Goal: Task Accomplishment & Management: Complete application form

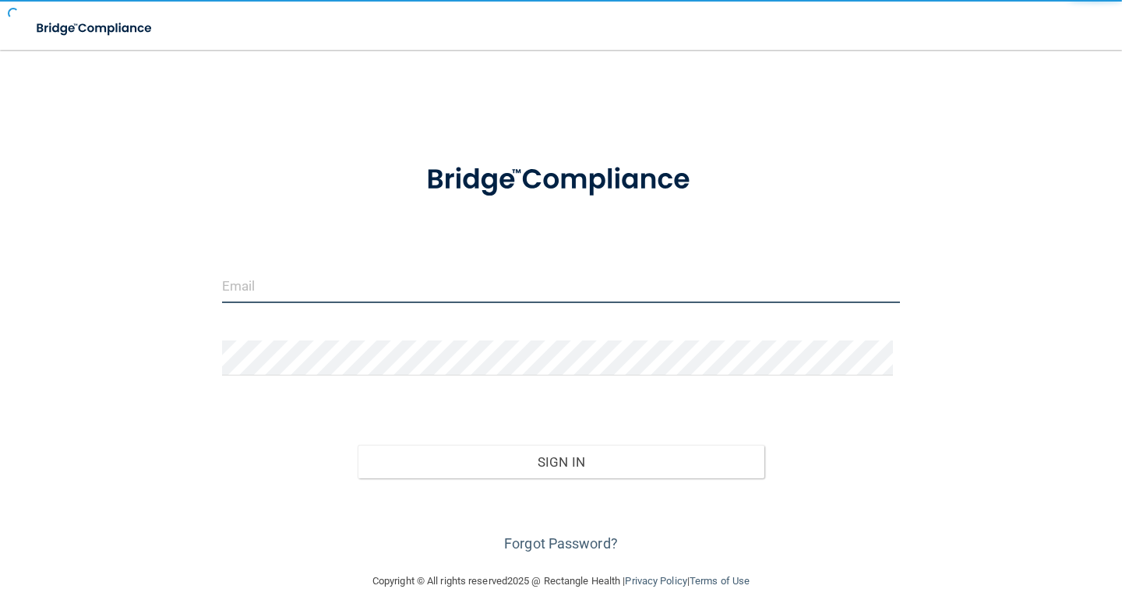
click at [366, 284] on input "email" at bounding box center [561, 285] width 678 height 35
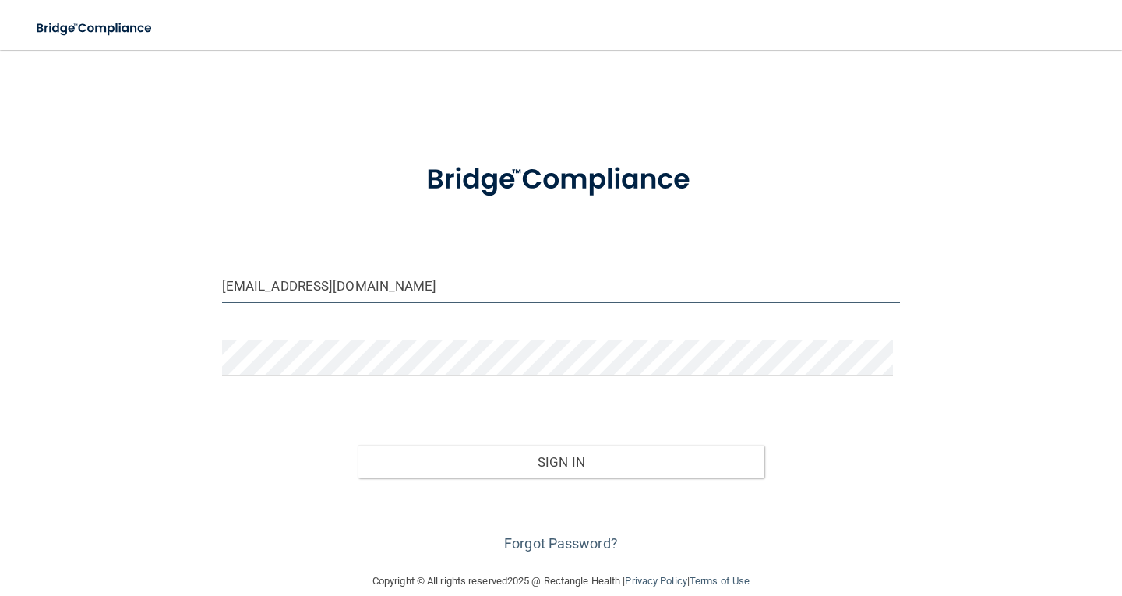
type input "[EMAIL_ADDRESS][DOMAIN_NAME]"
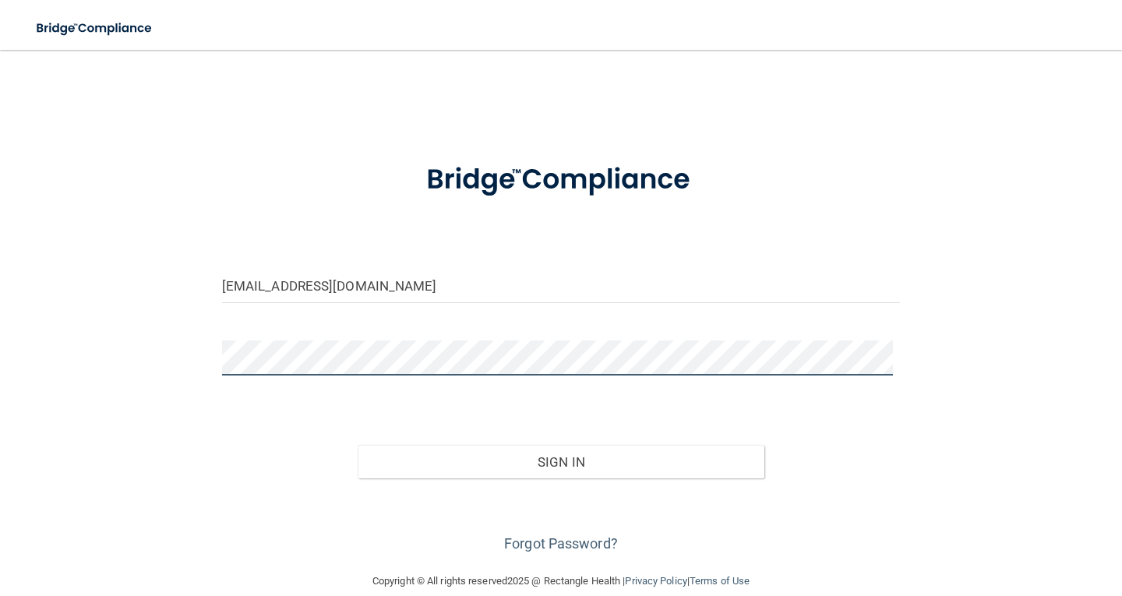
click at [358, 445] on button "Sign In" at bounding box center [561, 462] width 407 height 34
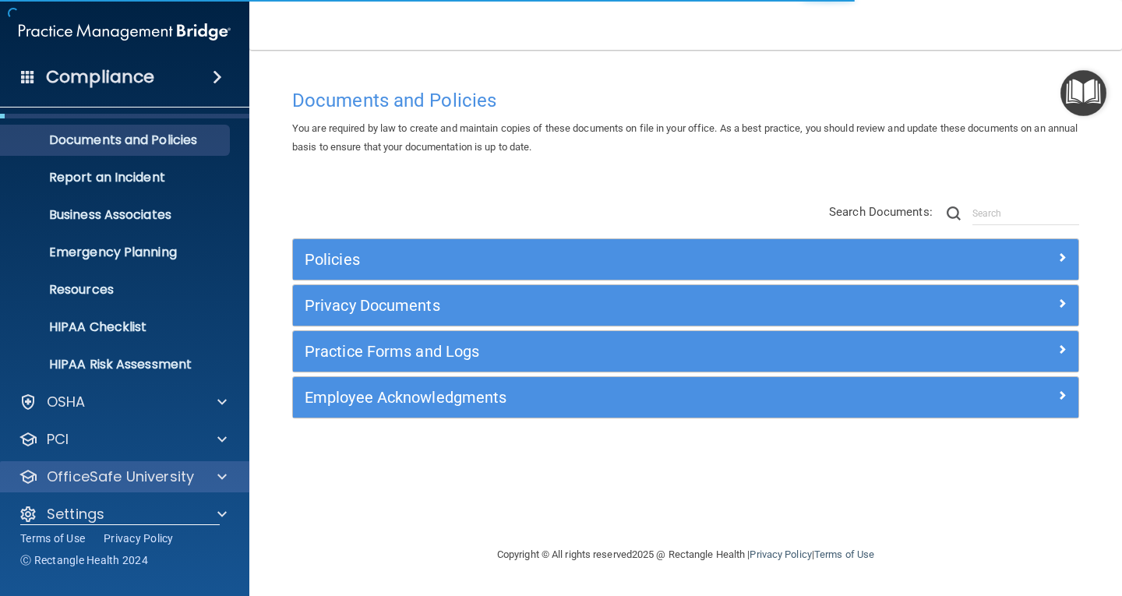
scroll to position [51, 0]
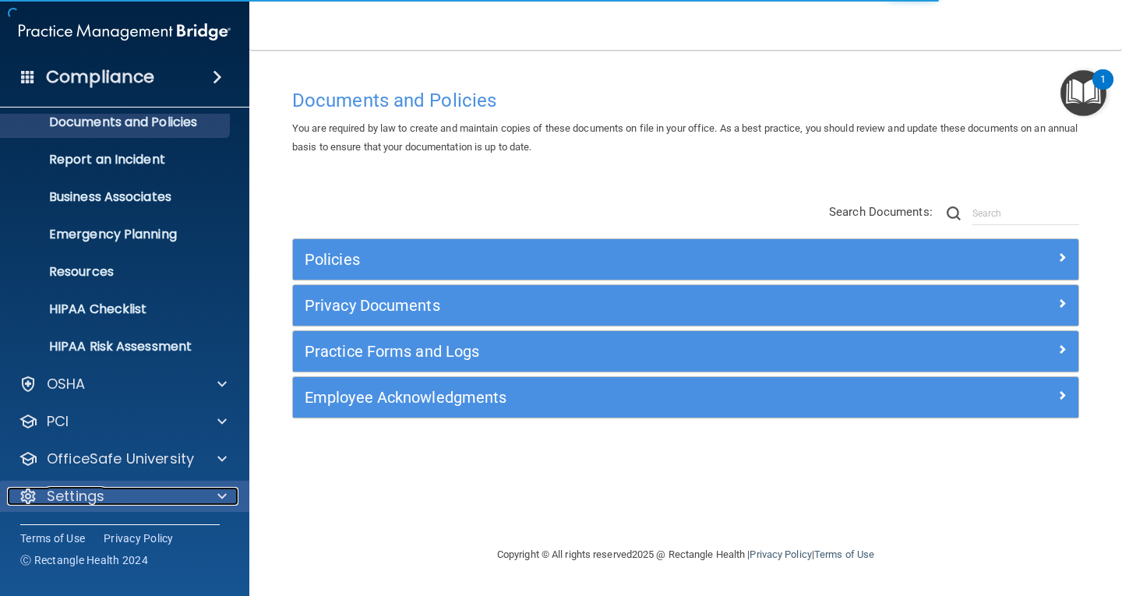
click at [115, 489] on div "Settings" at bounding box center [103, 496] width 193 height 19
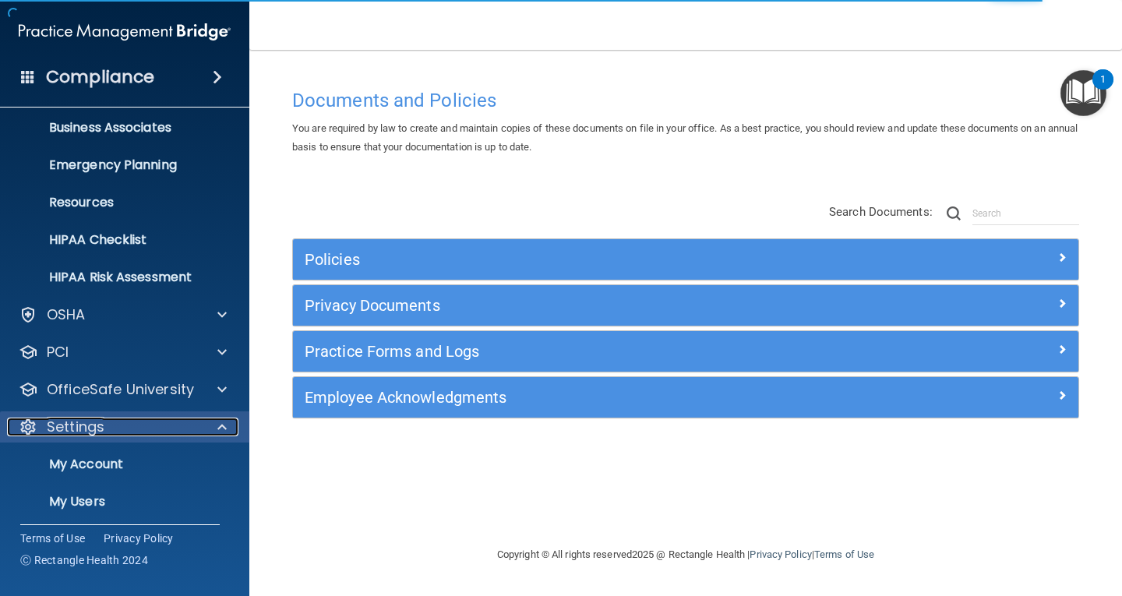
scroll to position [200, 0]
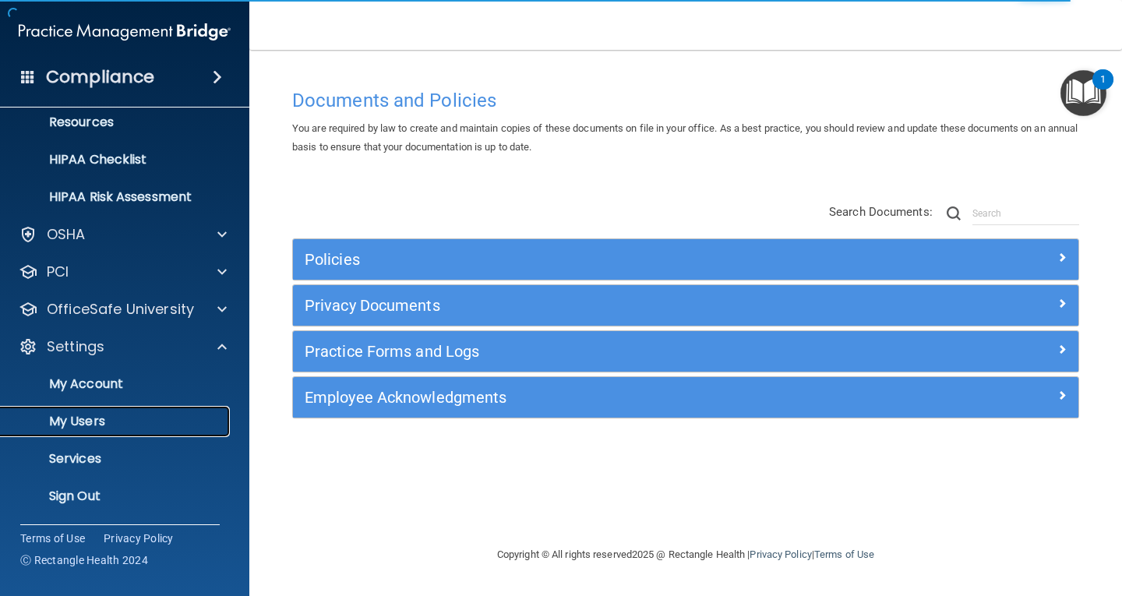
click at [131, 415] on p "My Users" at bounding box center [116, 422] width 213 height 16
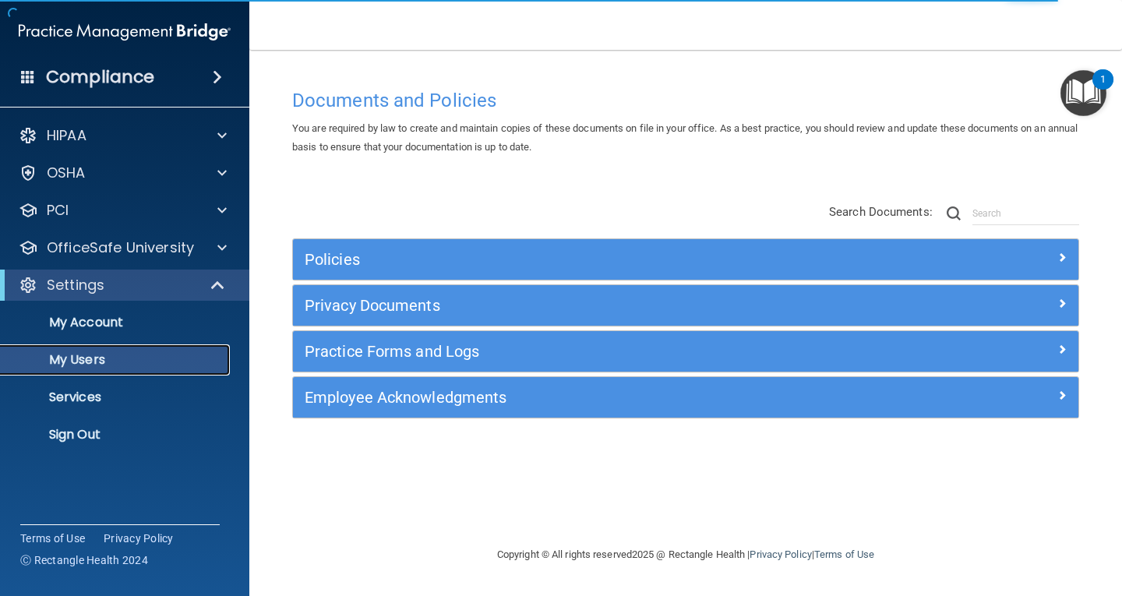
select select "20"
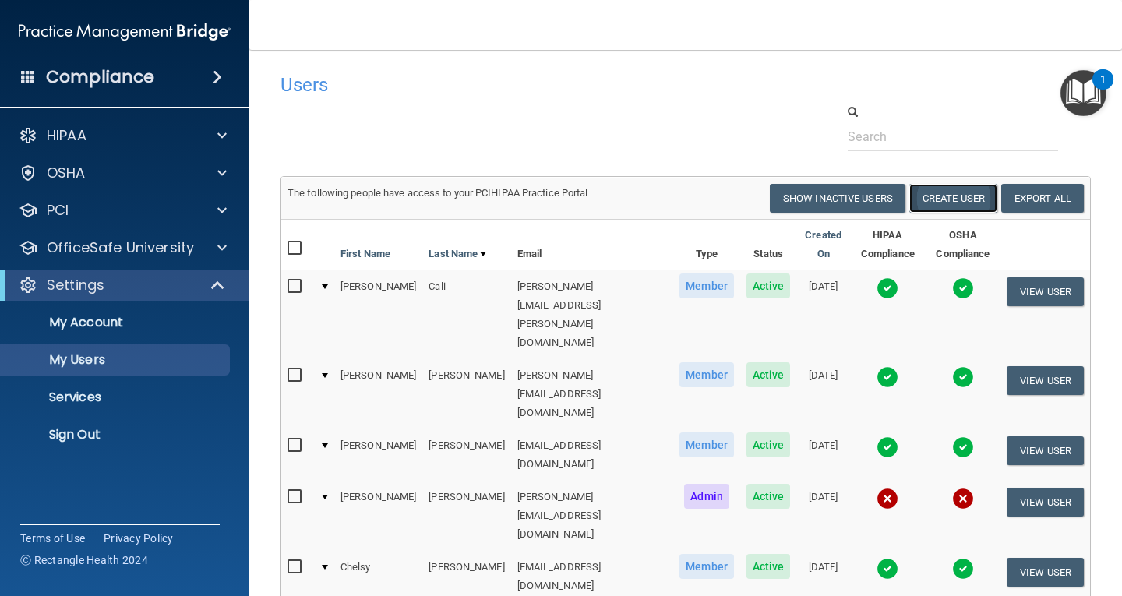
click at [961, 196] on button "Create User" at bounding box center [953, 198] width 88 height 29
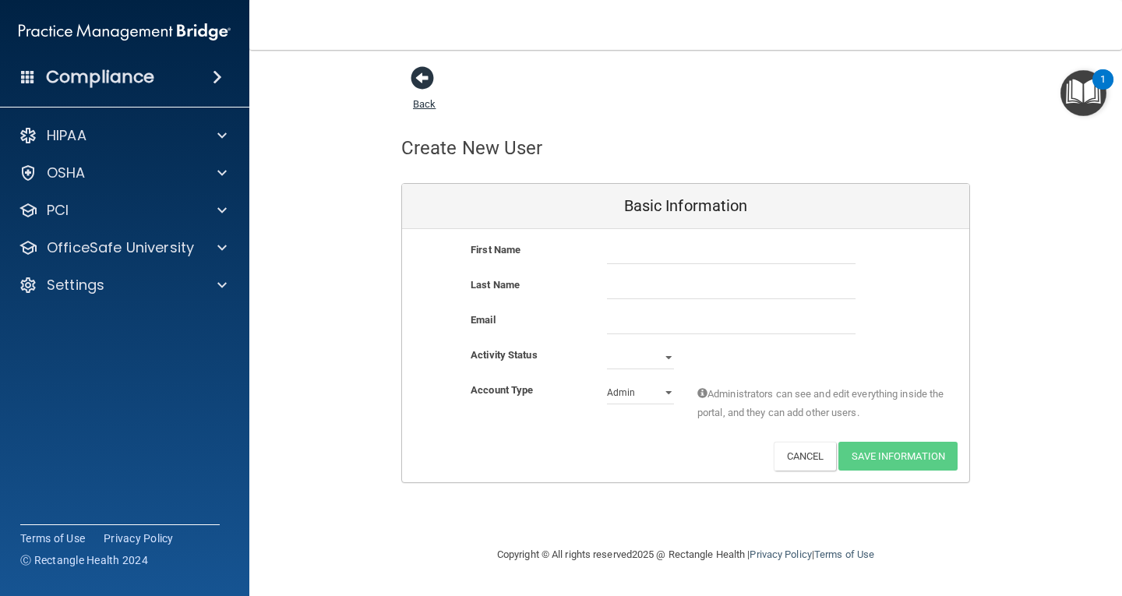
click at [432, 76] on span at bounding box center [422, 77] width 23 height 23
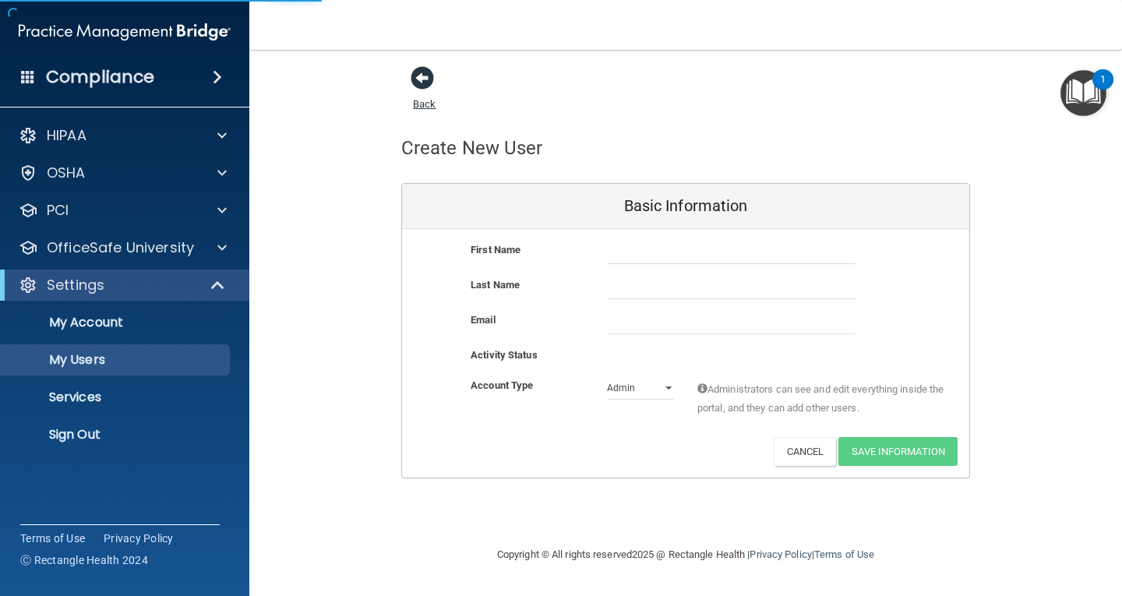
select select "20"
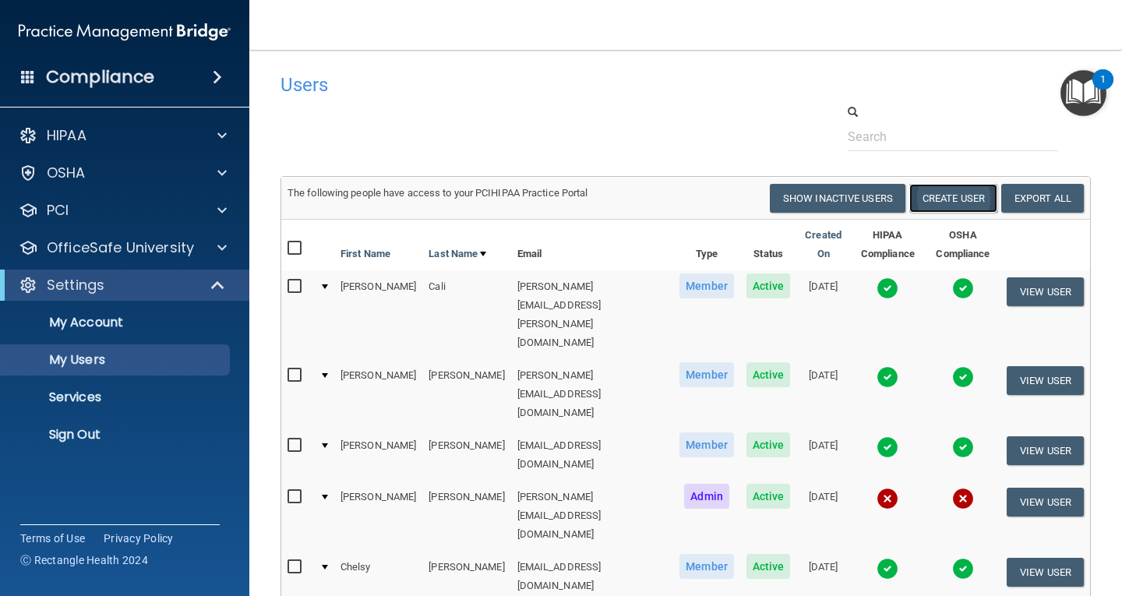
click at [938, 192] on button "Create User" at bounding box center [953, 198] width 88 height 29
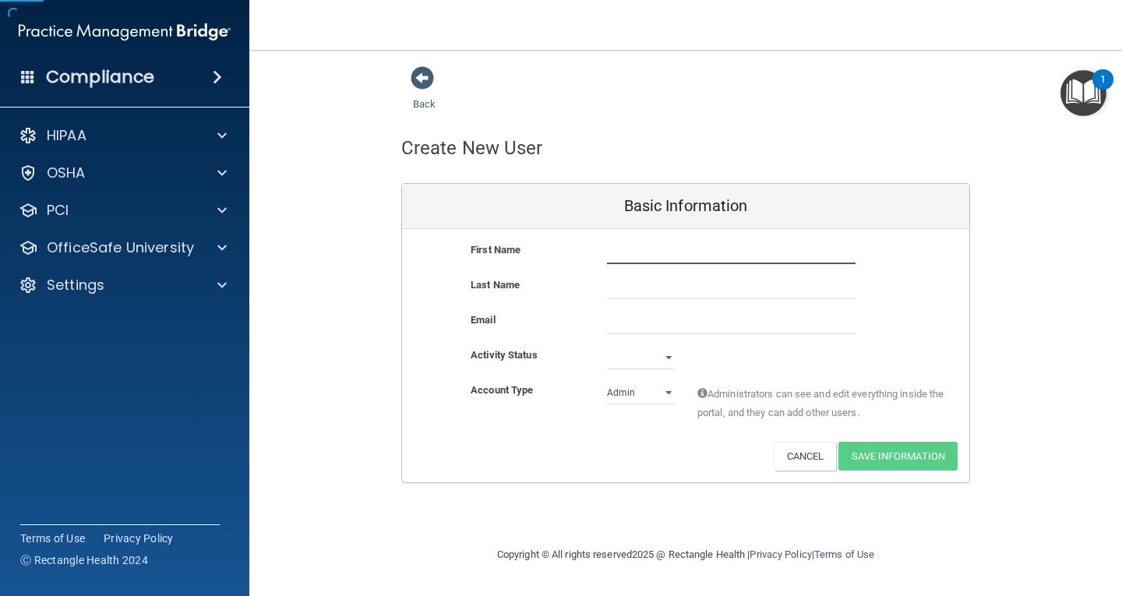
click at [631, 254] on input "text" at bounding box center [731, 252] width 249 height 23
type input "[PERSON_NAME]"
click at [678, 288] on input "text" at bounding box center [731, 287] width 249 height 23
type input "[PERSON_NAME]"
click at [619, 326] on input "email" at bounding box center [731, 322] width 249 height 23
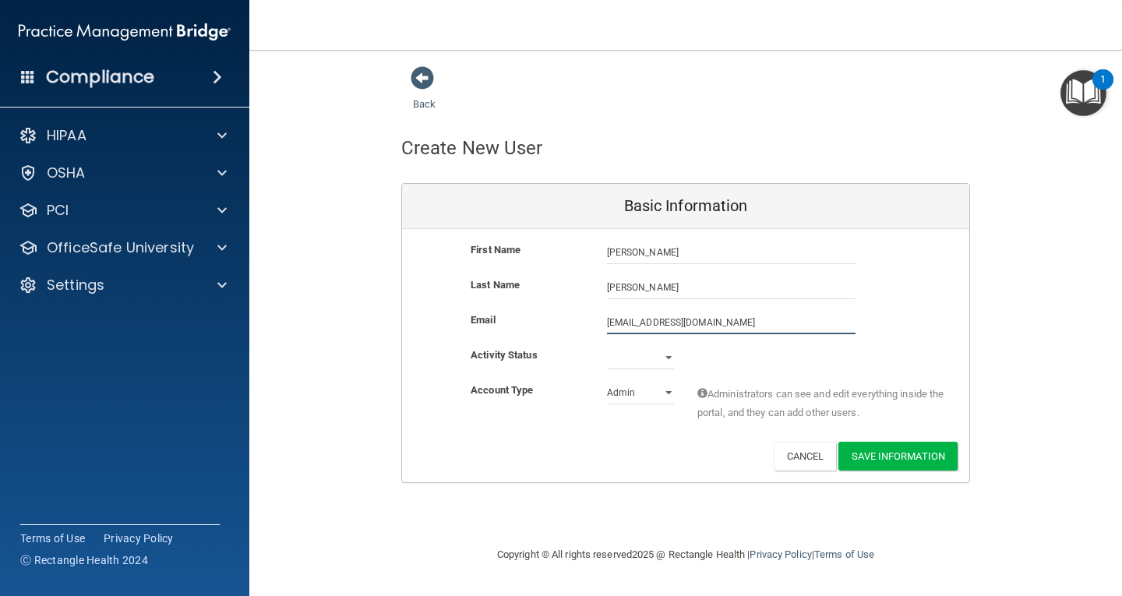
type input "[EMAIL_ADDRESS][DOMAIN_NAME]"
click at [644, 358] on select "Active Inactive" at bounding box center [640, 357] width 67 height 23
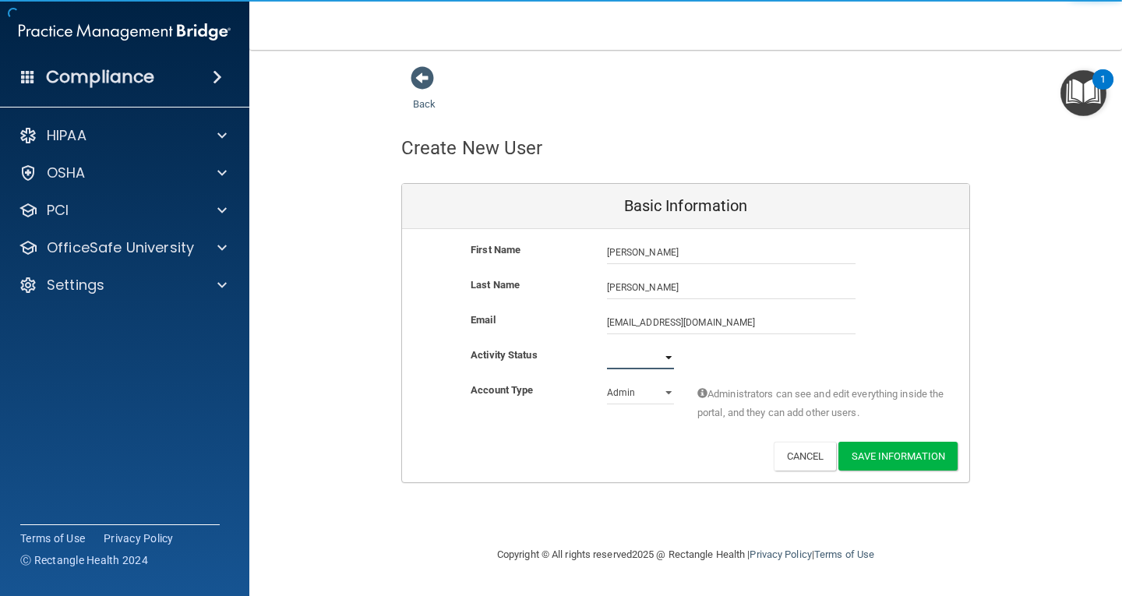
select select "active"
click at [607, 346] on select "Active Inactive" at bounding box center [640, 357] width 67 height 23
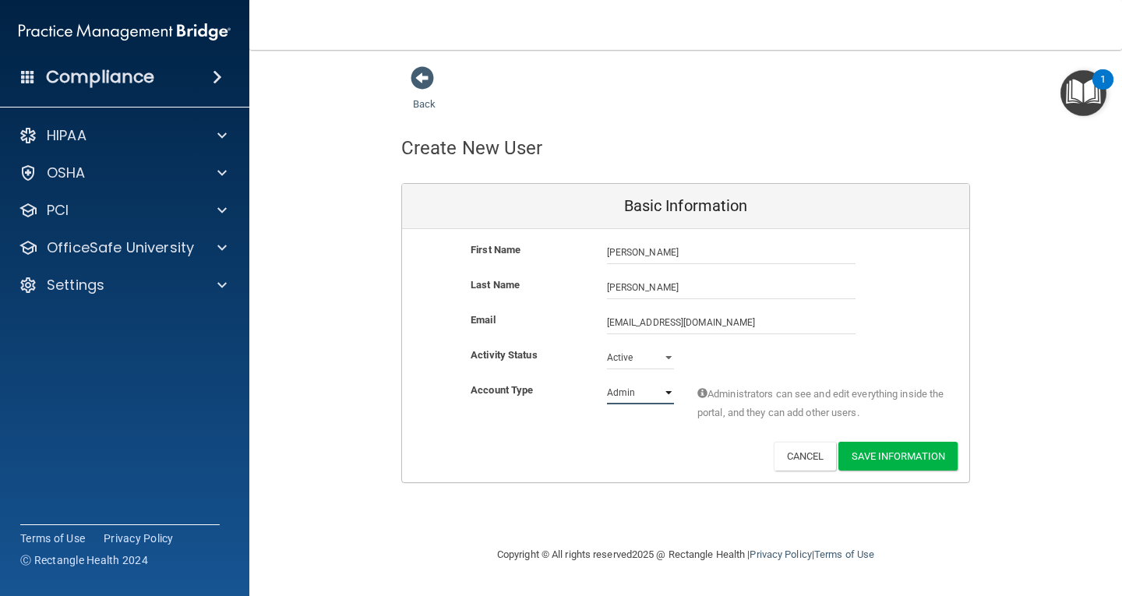
click at [636, 395] on select "Admin Member" at bounding box center [640, 392] width 67 height 23
select select "practice_member"
click at [607, 381] on select "Admin Member" at bounding box center [640, 392] width 67 height 23
click at [910, 461] on button "Save Information" at bounding box center [897, 456] width 119 height 29
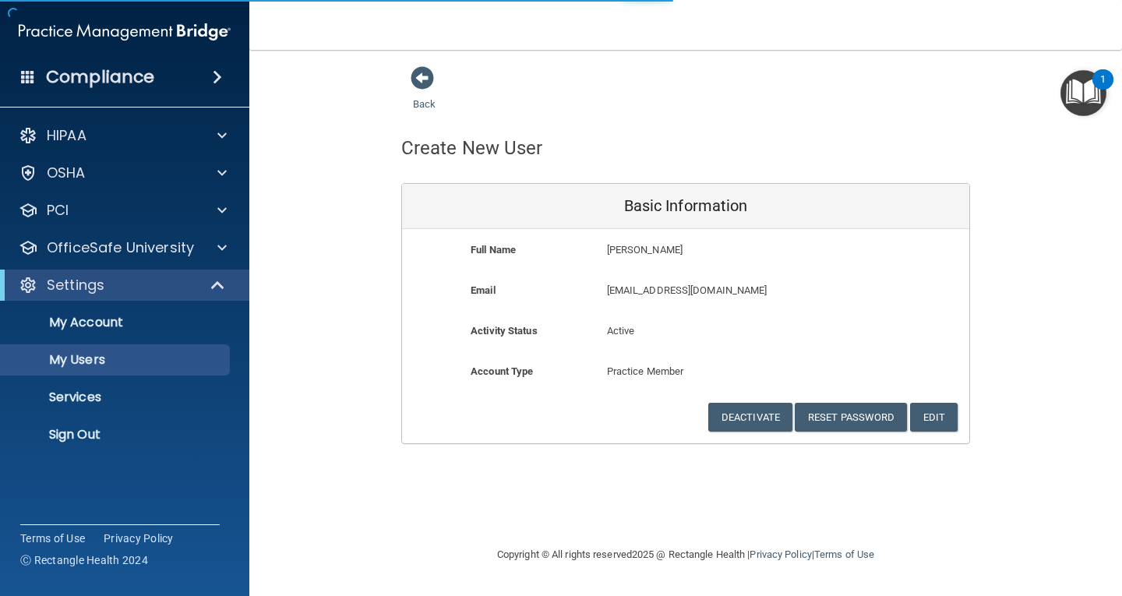
select select "20"
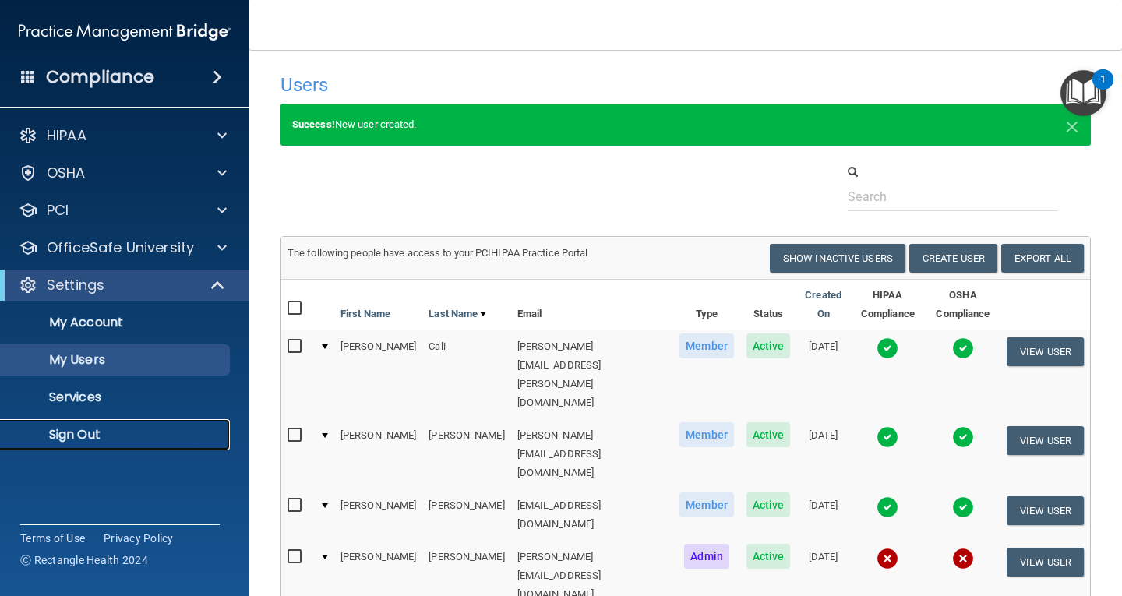
click at [95, 432] on p "Sign Out" at bounding box center [116, 435] width 213 height 16
